Goal: Information Seeking & Learning: Learn about a topic

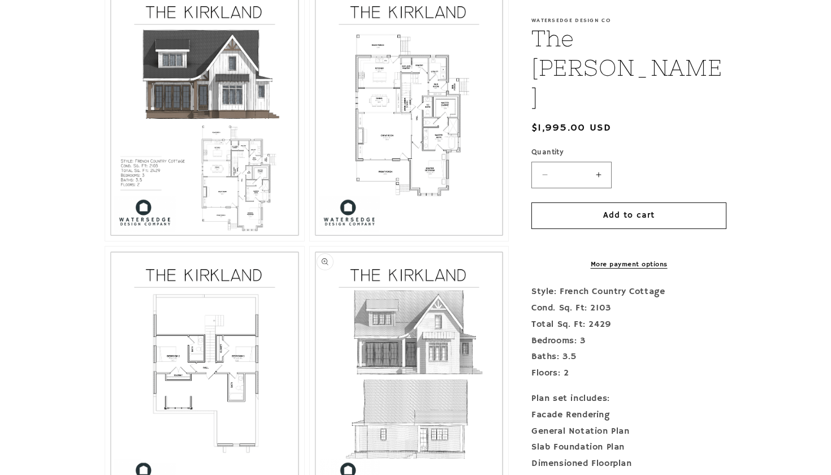
scroll to position [682, 0]
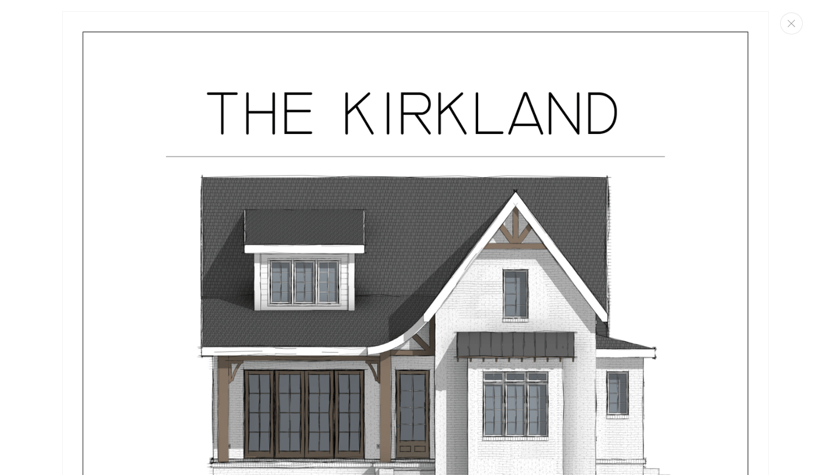
scroll to position [2780, 0]
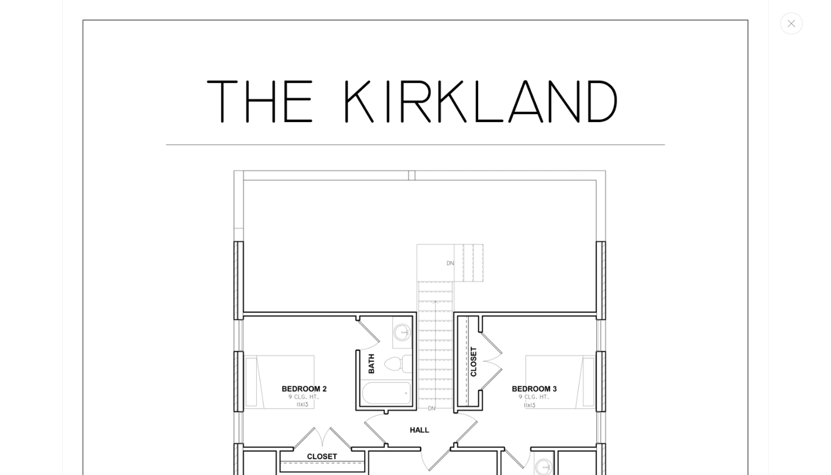
click at [797, 251] on div "Media gallery" at bounding box center [415, 237] width 831 height 475
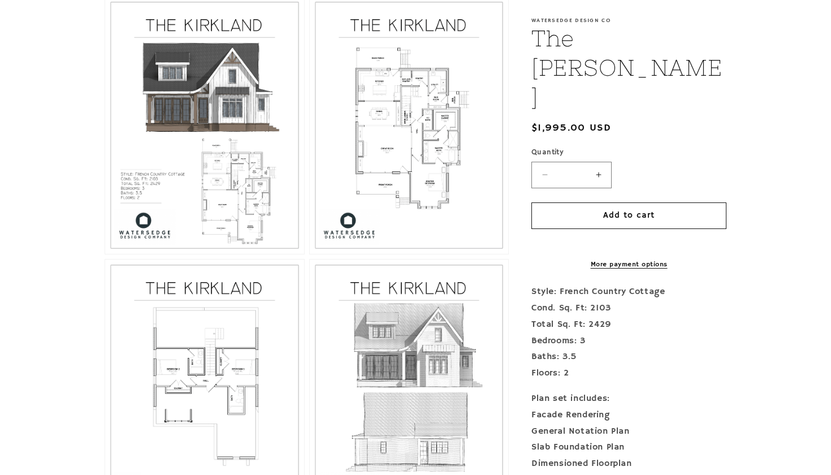
scroll to position [655, 0]
click at [310, 254] on button "Open media 3 in modal" at bounding box center [310, 254] width 0 height 0
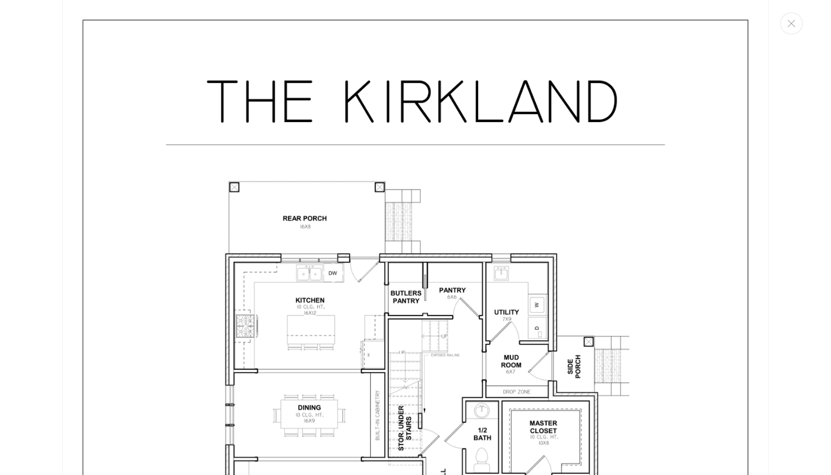
drag, startPoint x: 787, startPoint y: 202, endPoint x: 773, endPoint y: 321, distance: 119.5
click at [774, 321] on div "Media gallery" at bounding box center [415, 237] width 831 height 475
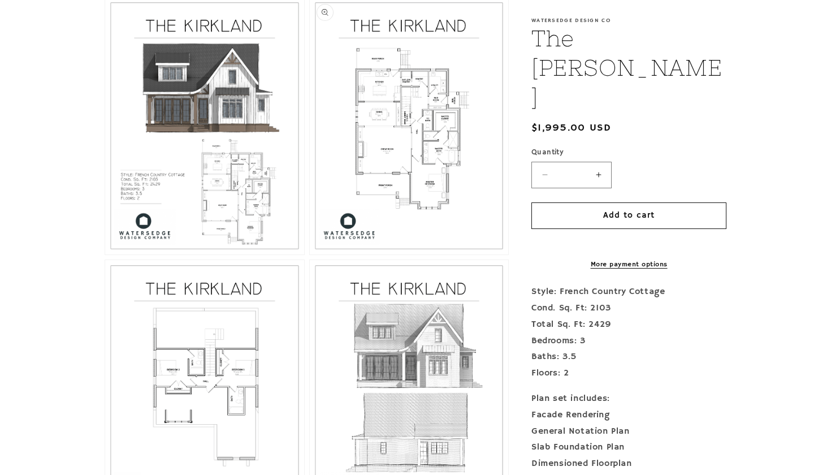
click at [310, 254] on button "Open media 3 in modal" at bounding box center [310, 254] width 0 height 0
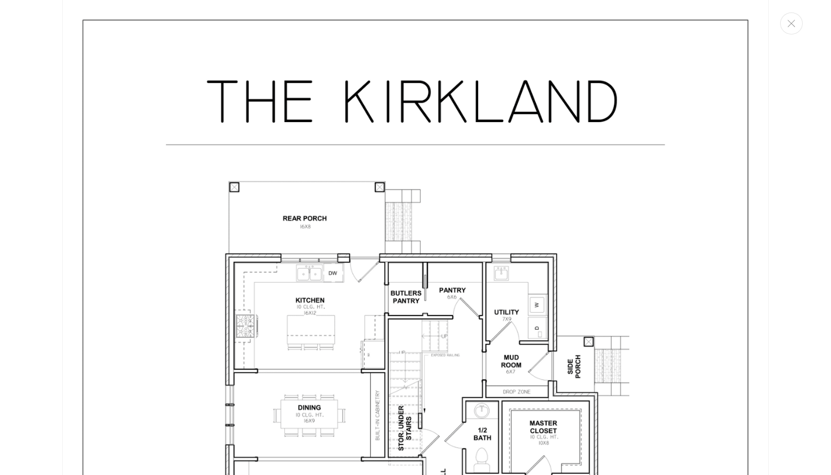
click at [810, 274] on div "Media gallery" at bounding box center [415, 237] width 831 height 475
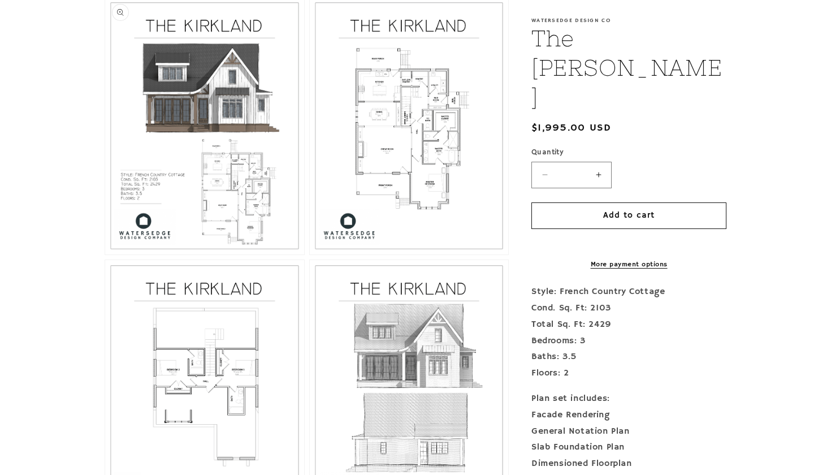
click at [105, 254] on button "Open media 2 in modal" at bounding box center [105, 254] width 0 height 0
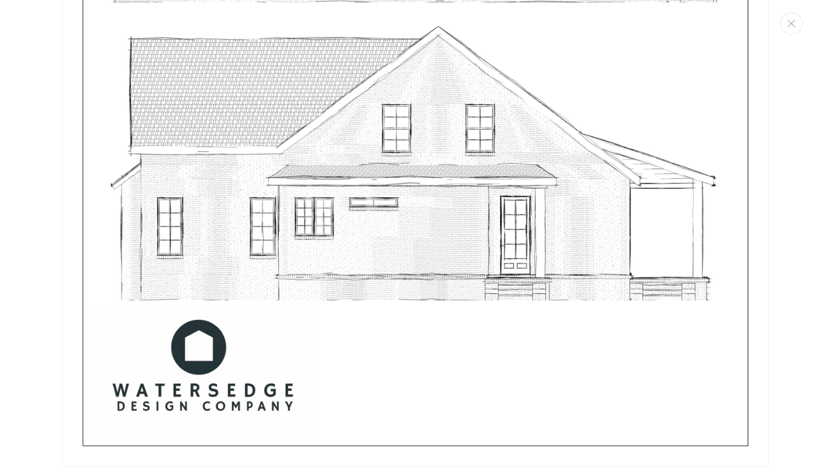
scroll to position [5073, 0]
click at [796, 31] on button "Close" at bounding box center [791, 23] width 23 height 22
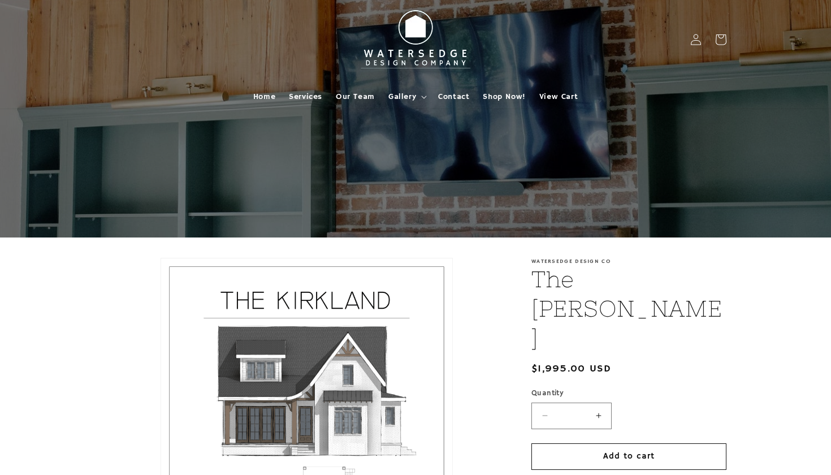
scroll to position [0, 0]
click at [406, 102] on summary "Gallery" at bounding box center [407, 97] width 50 height 24
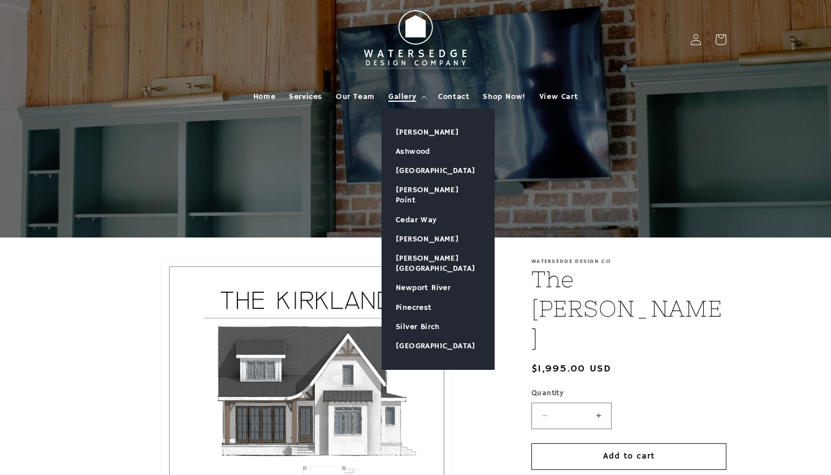
click at [405, 97] on span "Gallery" at bounding box center [402, 97] width 28 height 10
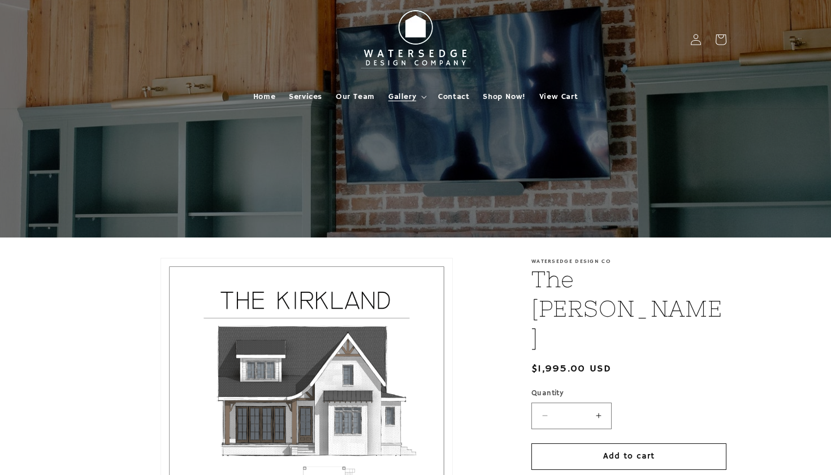
click at [404, 94] on span "Gallery" at bounding box center [402, 97] width 28 height 10
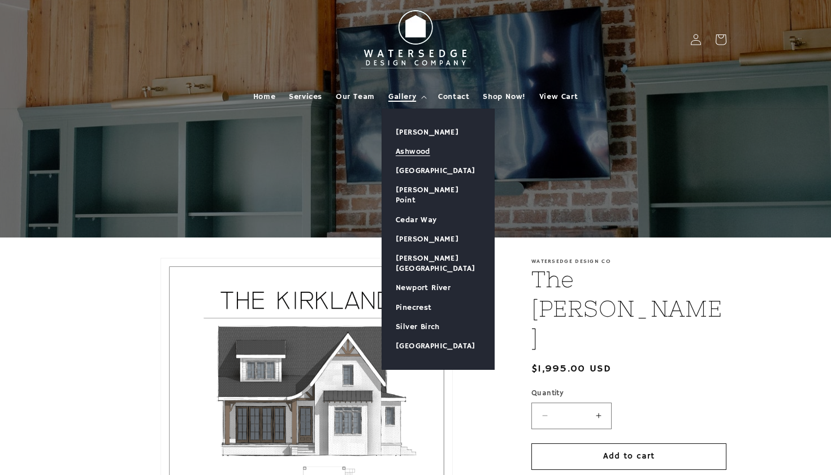
click at [408, 152] on link "Ashwood" at bounding box center [438, 151] width 112 height 19
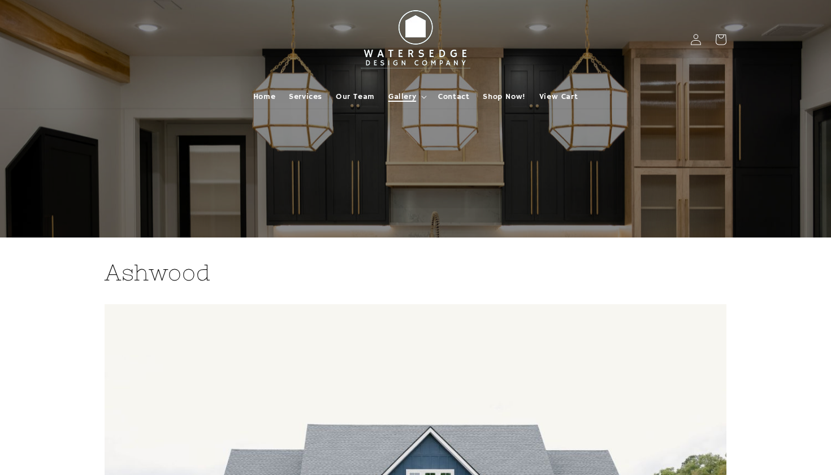
click at [427, 94] on summary "Gallery" at bounding box center [407, 97] width 50 height 24
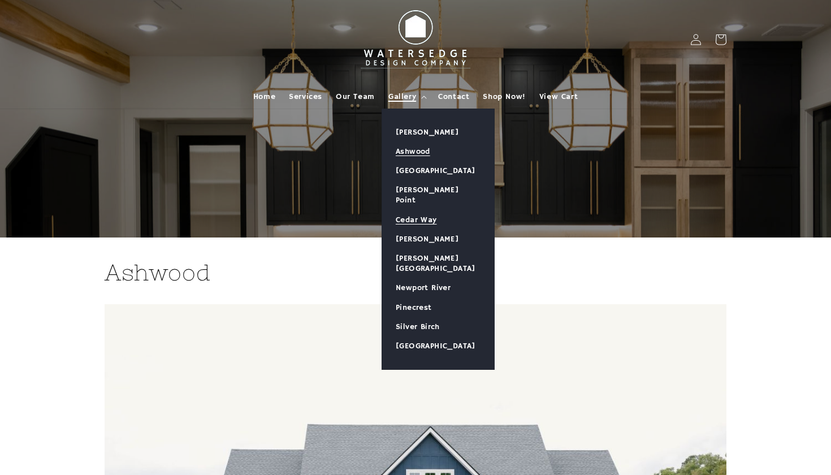
click at [420, 210] on link "Cedar Way" at bounding box center [438, 219] width 112 height 19
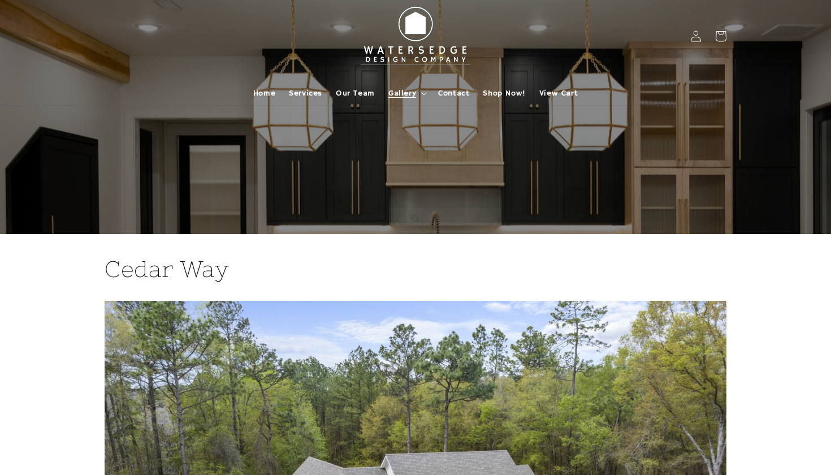
scroll to position [-2, 0]
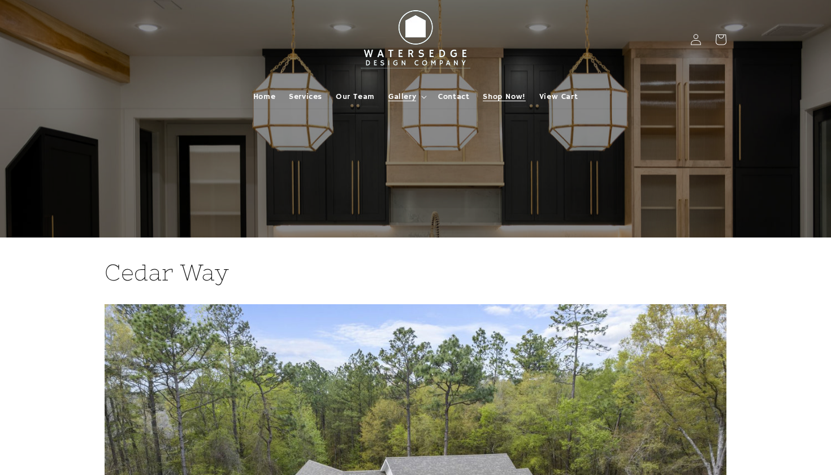
click at [504, 95] on span "Shop Now!" at bounding box center [504, 97] width 42 height 10
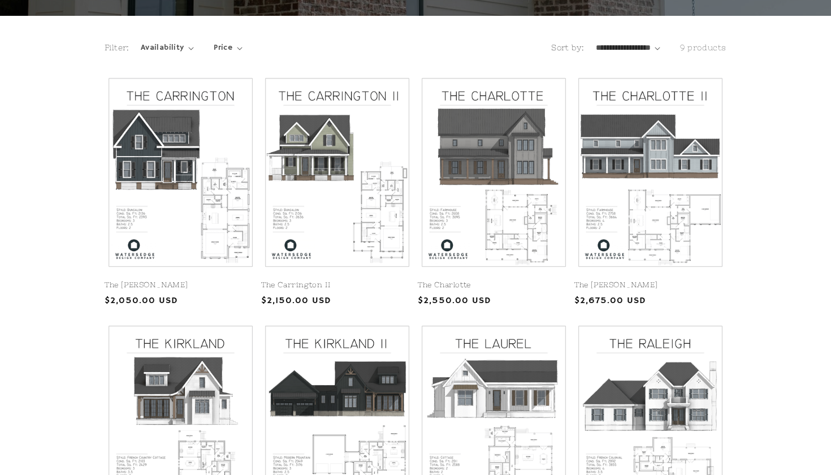
scroll to position [226, 0]
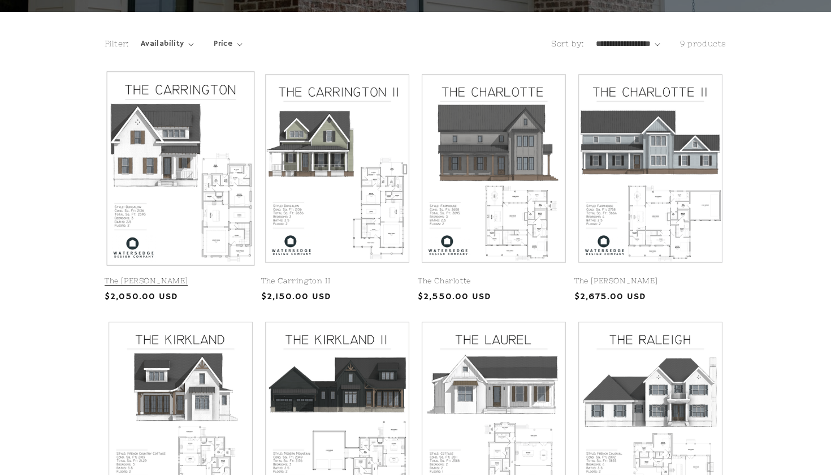
click at [169, 276] on link "The Carrington" at bounding box center [181, 281] width 152 height 10
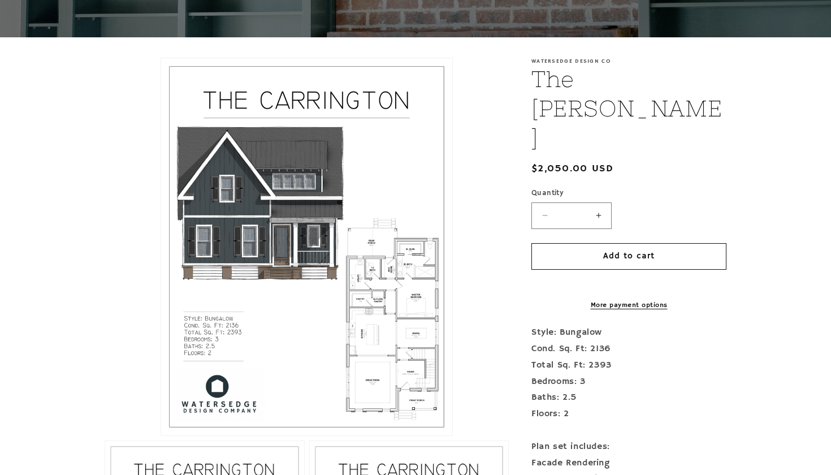
scroll to position [203, 0]
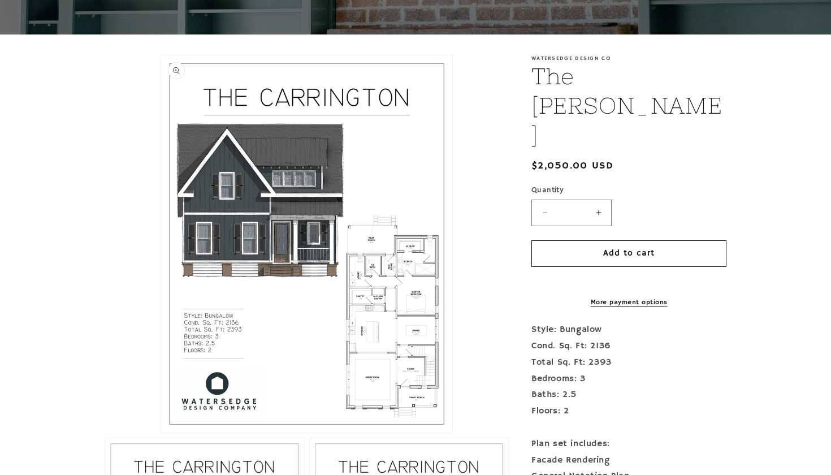
click at [161, 433] on button "Open media 1 in modal" at bounding box center [161, 433] width 0 height 0
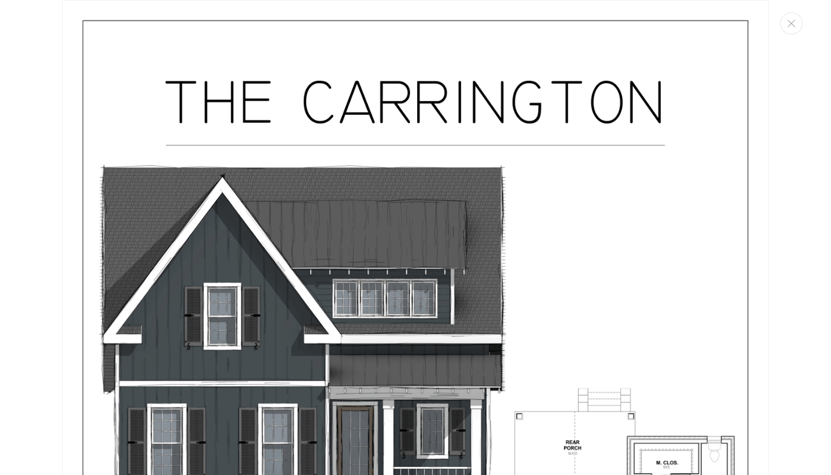
click at [417, 323] on img "Media gallery" at bounding box center [415, 457] width 707 height 914
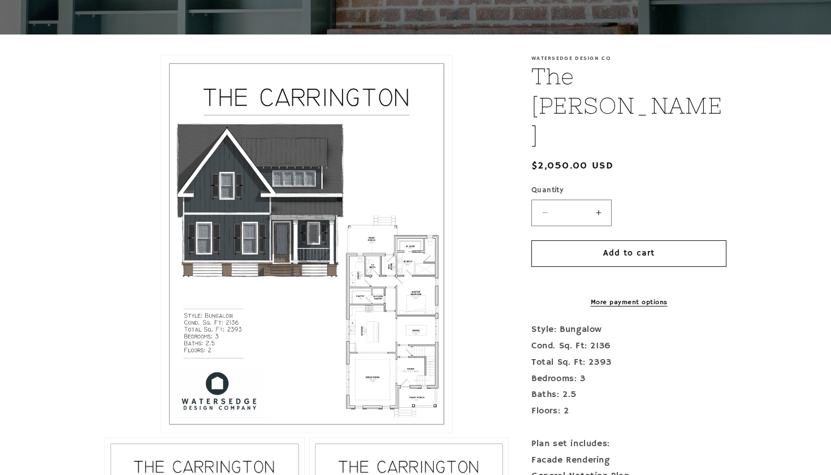
click at [161, 433] on button "Open media 1 in modal" at bounding box center [161, 433] width 0 height 0
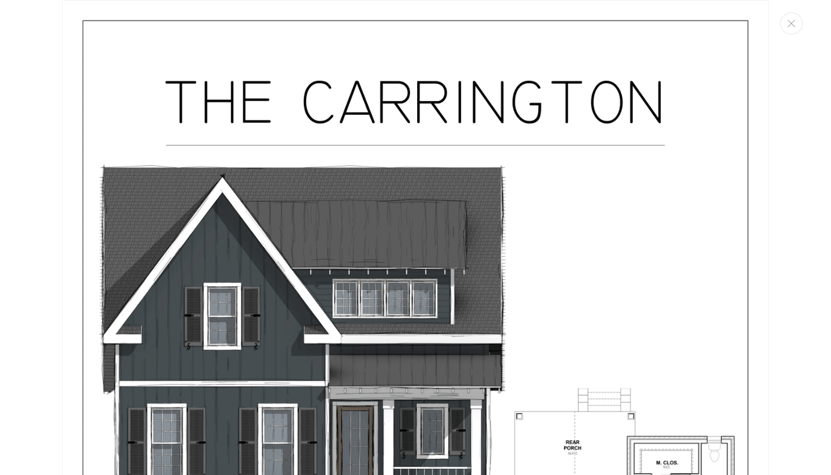
click at [659, 334] on img "Media gallery" at bounding box center [415, 457] width 707 height 914
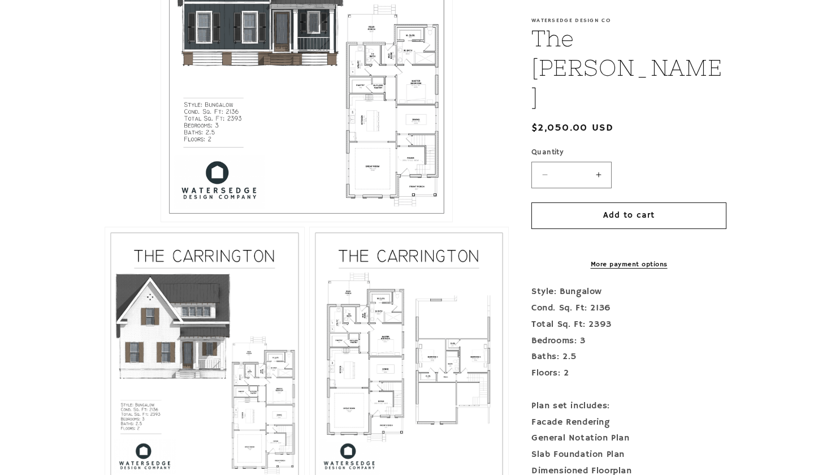
scroll to position [428, 0]
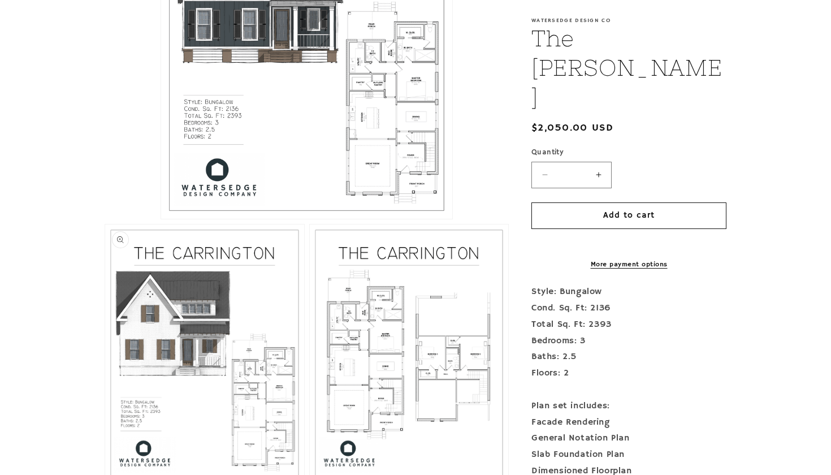
click at [105, 474] on button "Open media 2 in modal" at bounding box center [105, 482] width 0 height 0
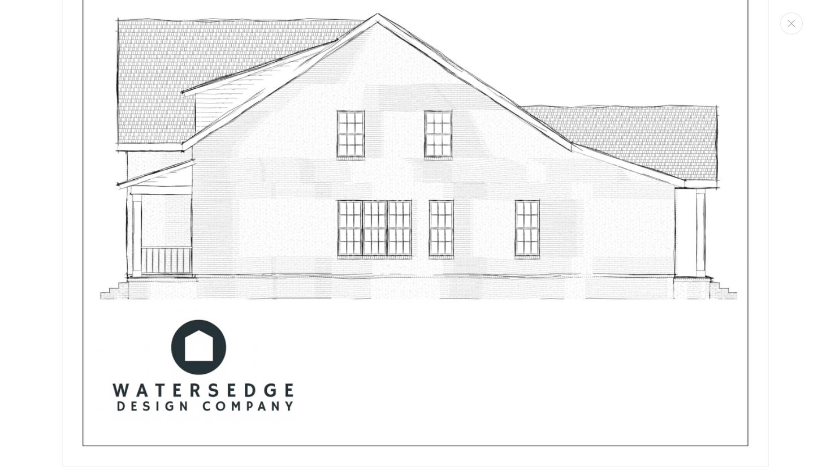
scroll to position [4150, 0]
click at [75, 233] on img "Media gallery" at bounding box center [415, 9] width 707 height 914
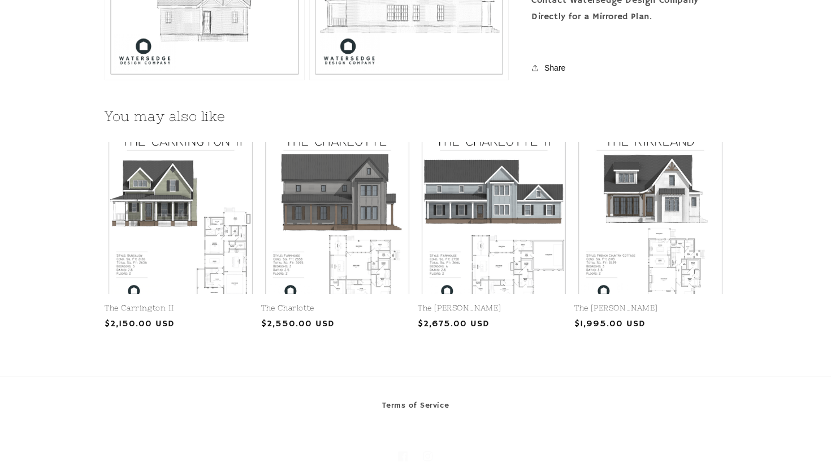
scroll to position [1105, 0]
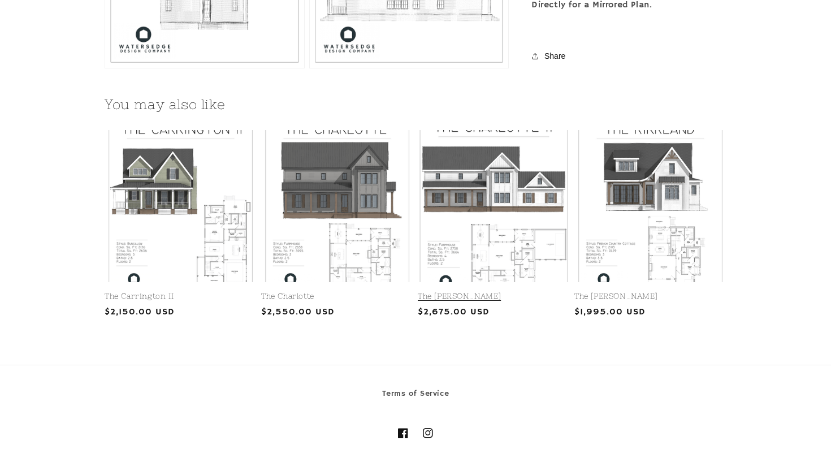
click at [517, 292] on link "The Charlotte II" at bounding box center [494, 297] width 152 height 10
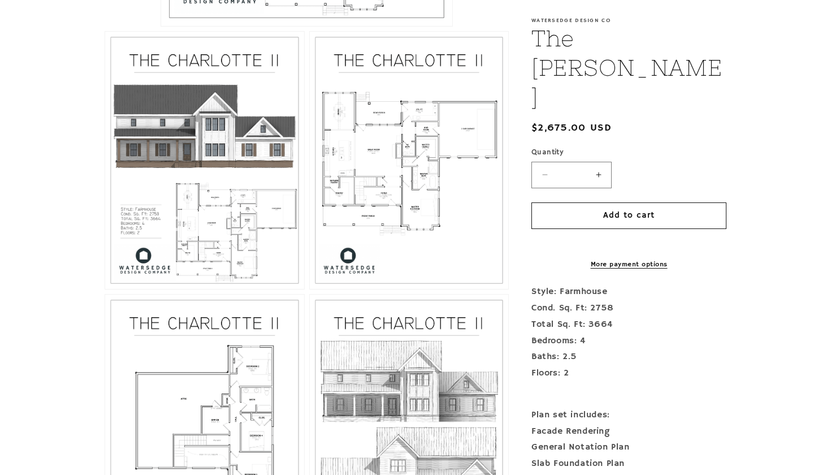
scroll to position [624, 0]
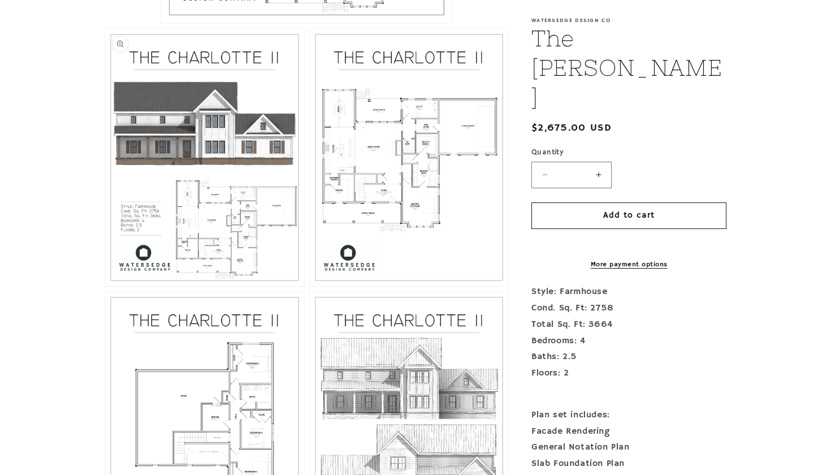
click at [105, 286] on button "Open media 2 in modal" at bounding box center [105, 286] width 0 height 0
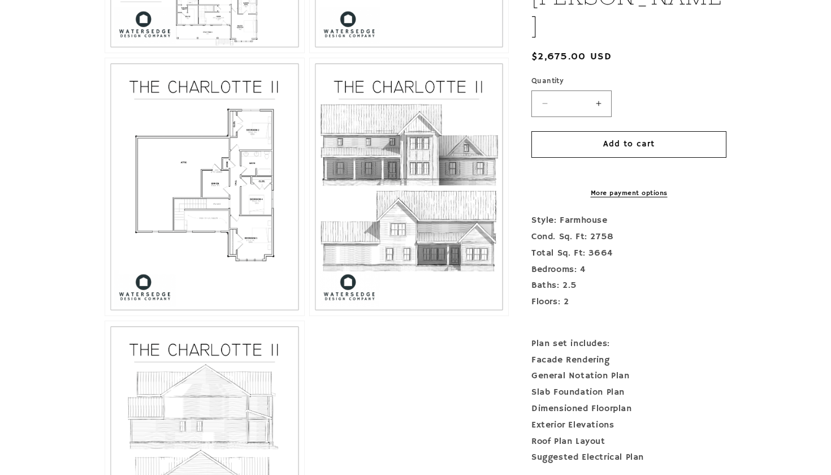
scroll to position [862, 0]
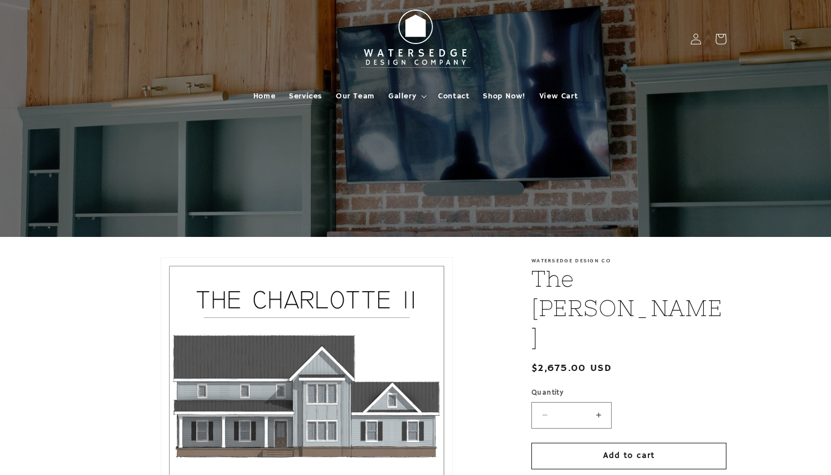
scroll to position [-1, 0]
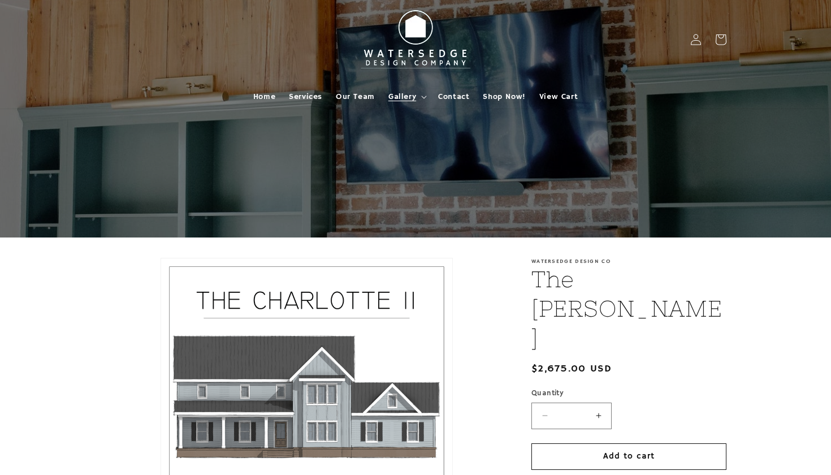
click at [407, 103] on summary "Gallery" at bounding box center [407, 97] width 50 height 24
click at [486, 97] on span "Shop Now!" at bounding box center [504, 97] width 42 height 10
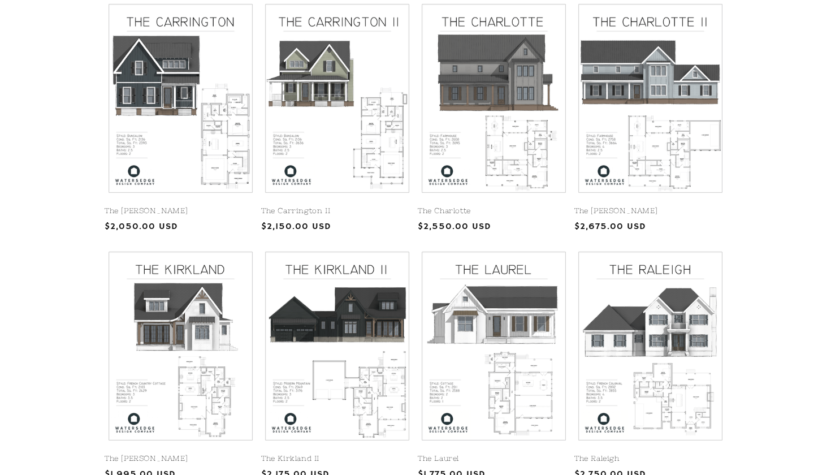
scroll to position [300, 0]
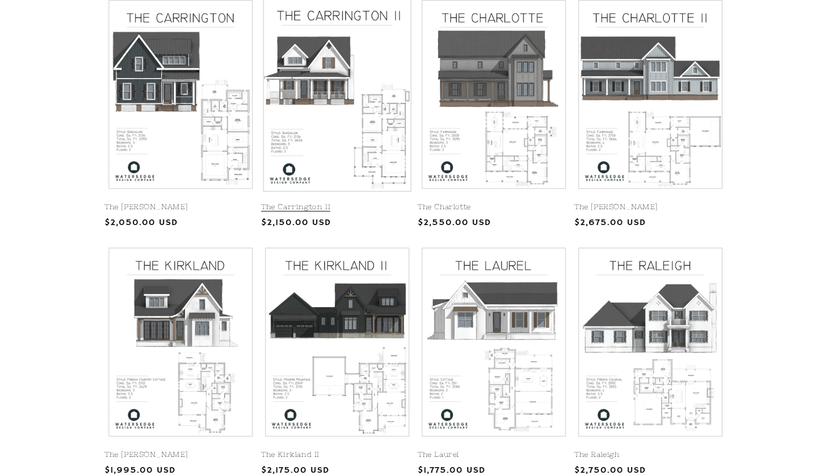
click at [395, 202] on link "The Carrington II" at bounding box center [337, 207] width 152 height 10
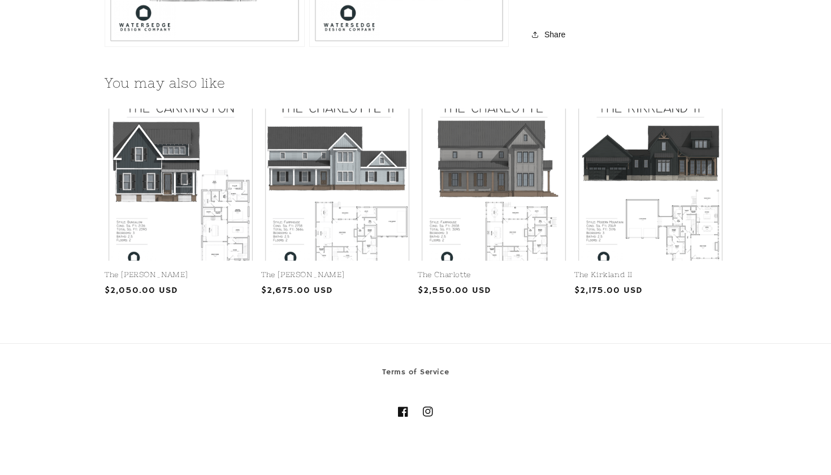
scroll to position [1131, 0]
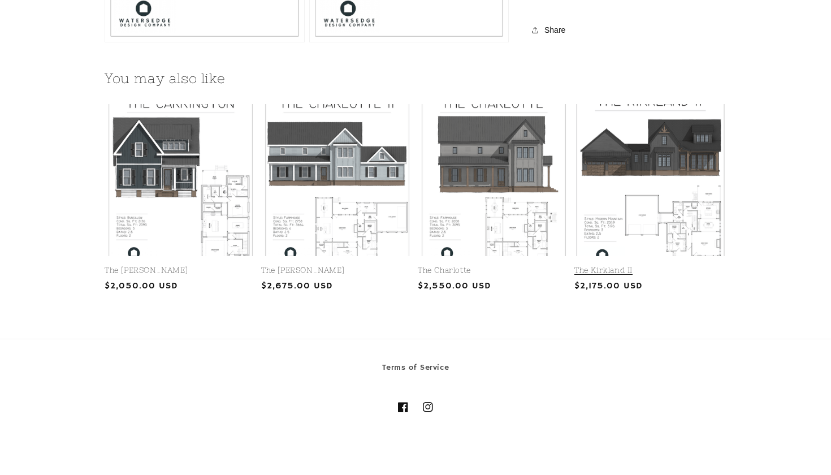
click at [598, 266] on link "The Kirkland II" at bounding box center [650, 271] width 152 height 10
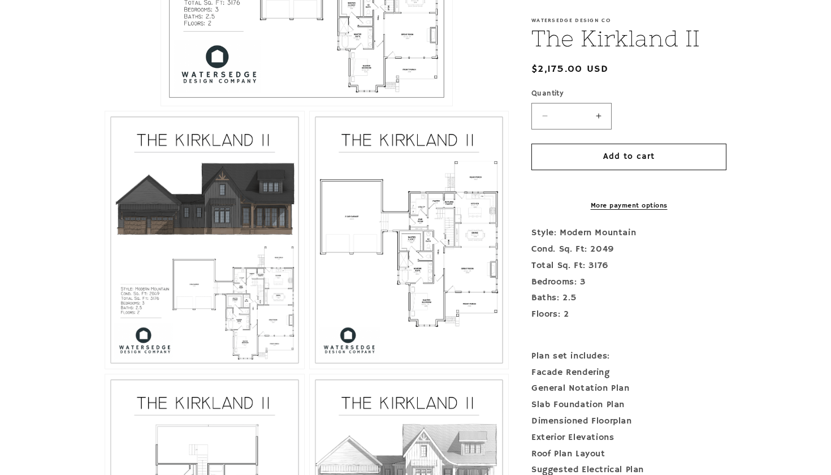
scroll to position [547, 0]
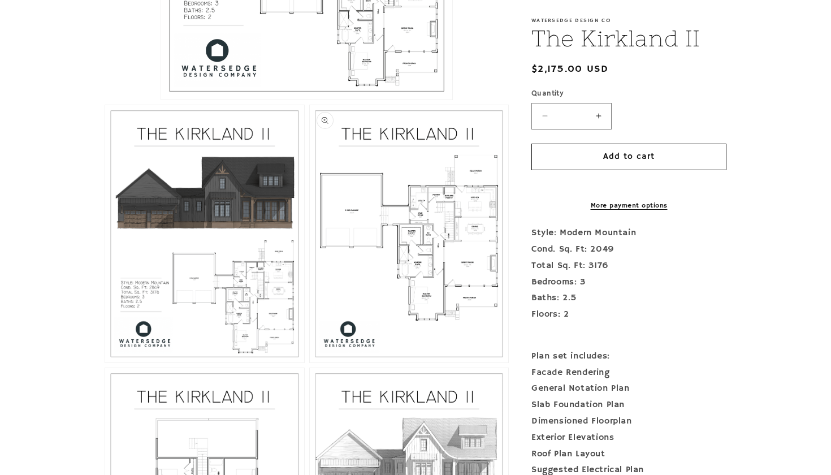
click at [310, 362] on button "Open media 3 in modal" at bounding box center [310, 362] width 0 height 0
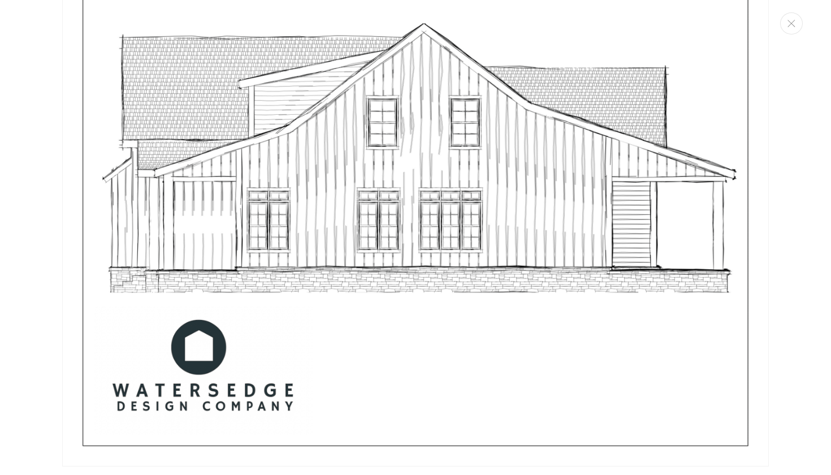
scroll to position [5073, 0]
